Goal: Navigation & Orientation: Find specific page/section

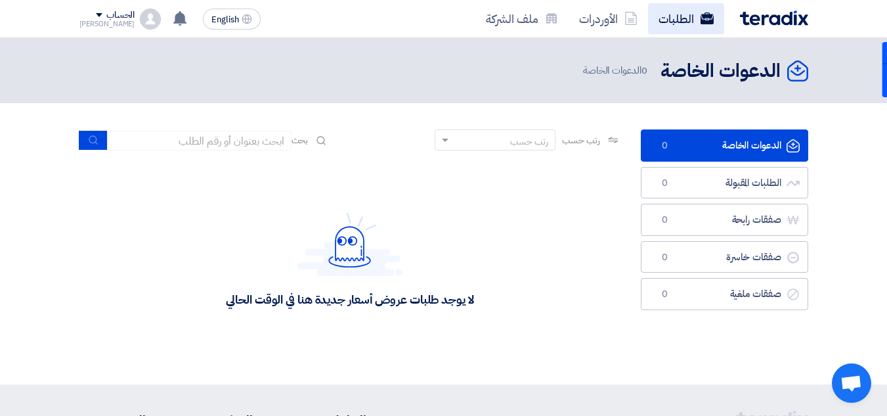
drag, startPoint x: 768, startPoint y: 22, endPoint x: 679, endPoint y: 23, distance: 88.7
click at [767, 22] on img at bounding box center [774, 18] width 68 height 15
click at [776, 22] on img at bounding box center [774, 18] width 68 height 15
click at [694, 22] on link "الطلبات" at bounding box center [686, 18] width 76 height 31
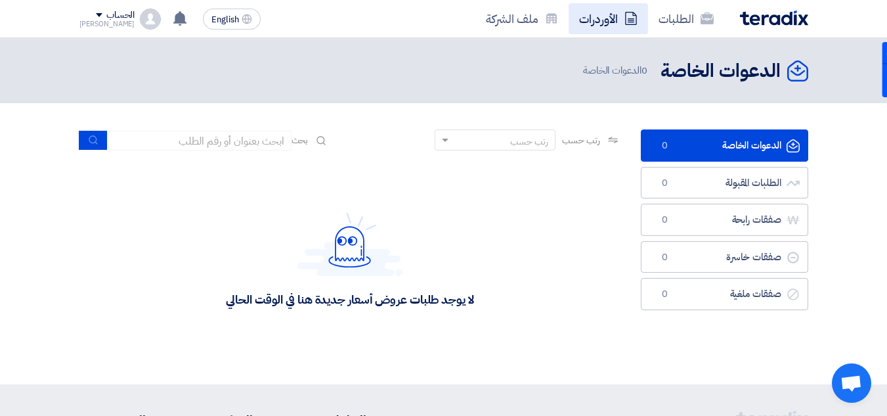
click at [596, 14] on link "الأوردرات" at bounding box center [608, 18] width 79 height 31
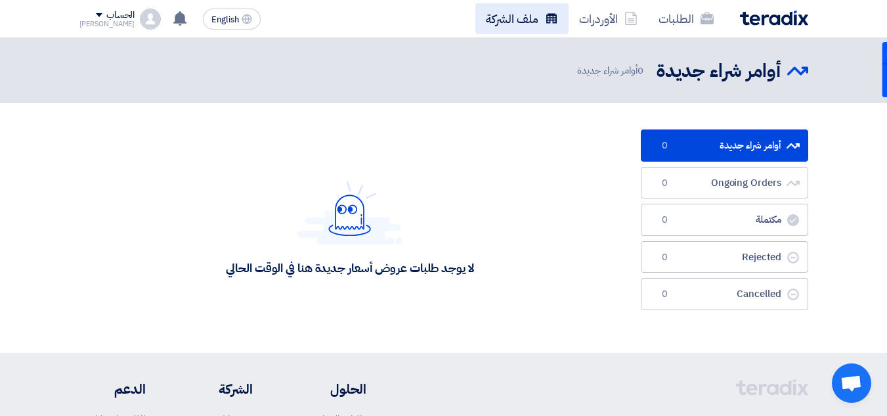
click at [508, 18] on link "ملف الشركة" at bounding box center [522, 18] width 93 height 31
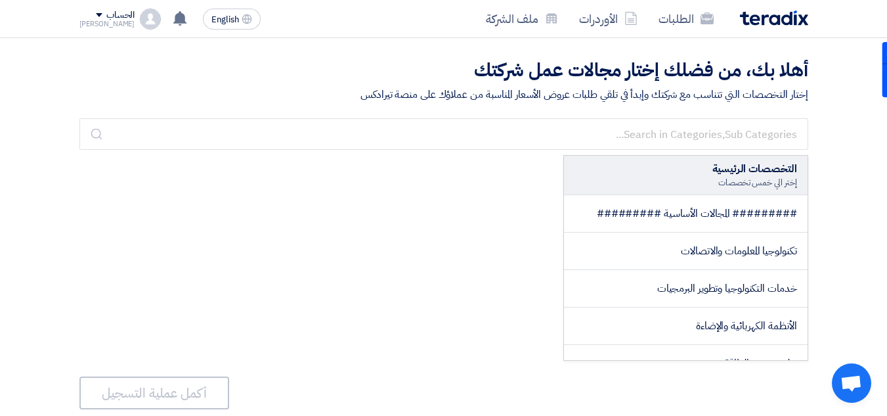
click at [773, 13] on img at bounding box center [774, 18] width 68 height 15
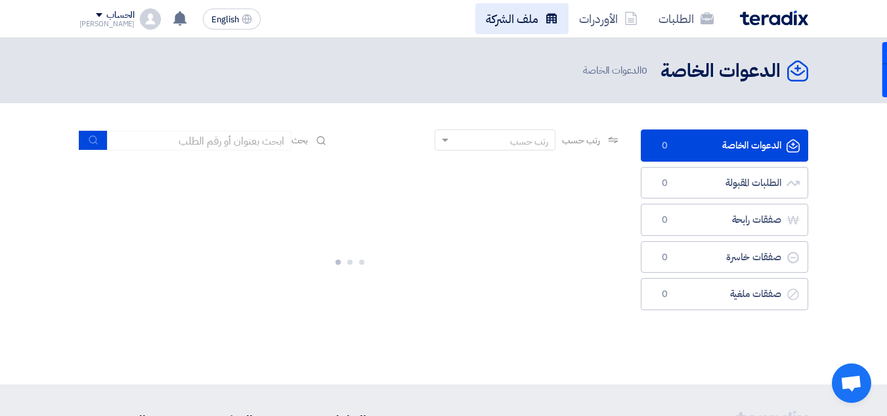
click at [543, 22] on link "ملف الشركة" at bounding box center [522, 18] width 93 height 31
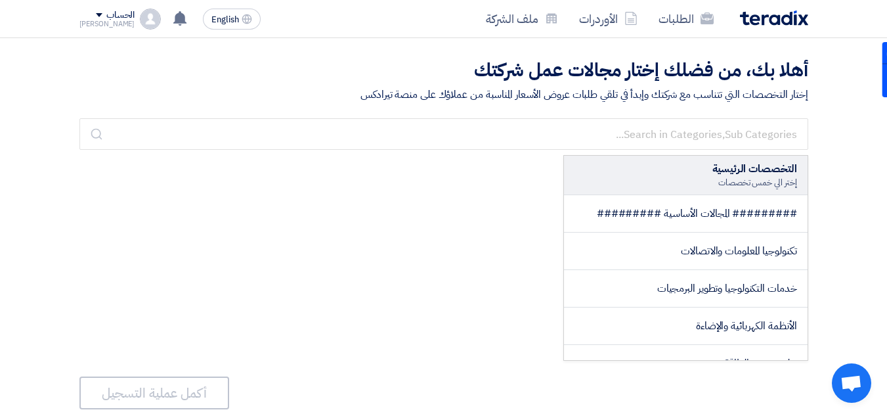
click at [761, 12] on img at bounding box center [774, 18] width 68 height 15
